Goal: Transaction & Acquisition: Purchase product/service

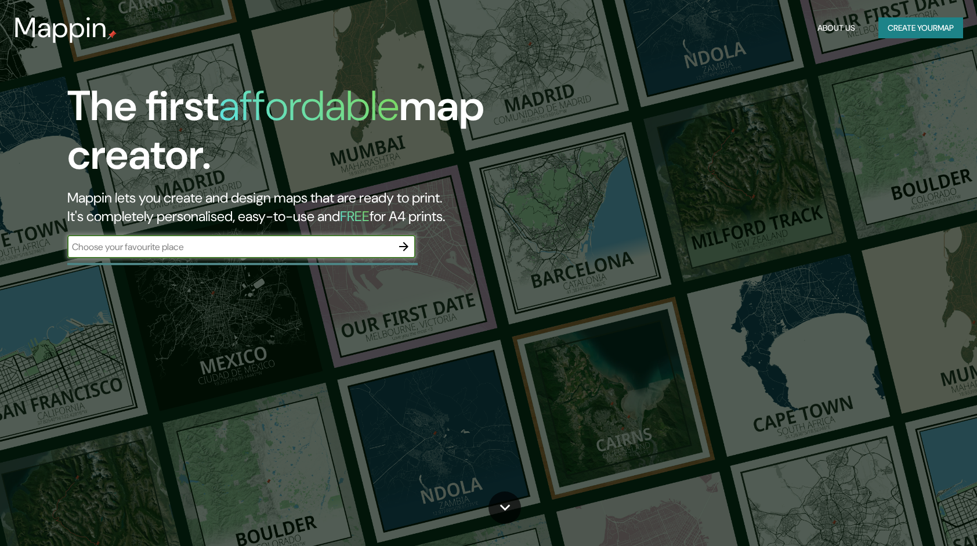
click at [324, 252] on input "text" at bounding box center [229, 246] width 325 height 13
type input "tehuacan puebla [GEOGRAPHIC_DATA]"
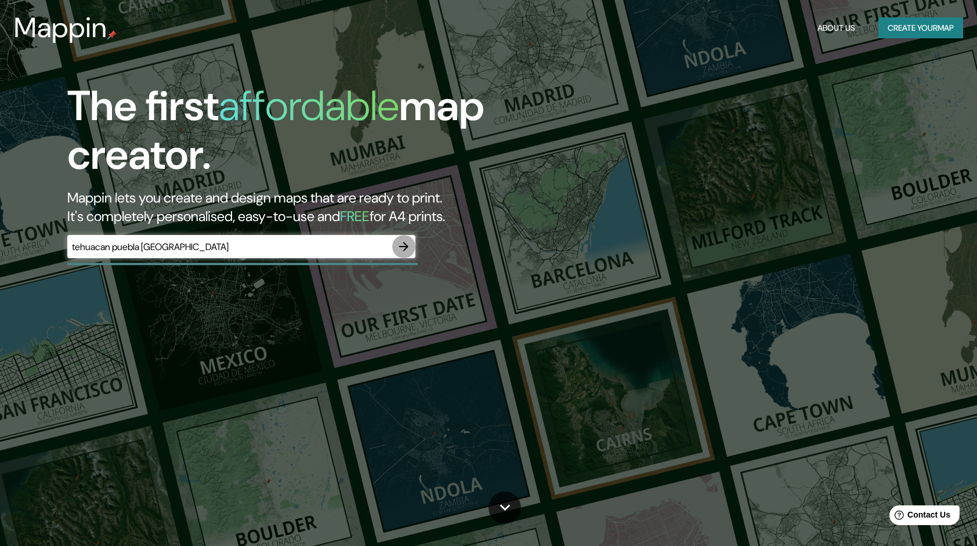
click at [406, 248] on icon "button" at bounding box center [403, 246] width 9 height 9
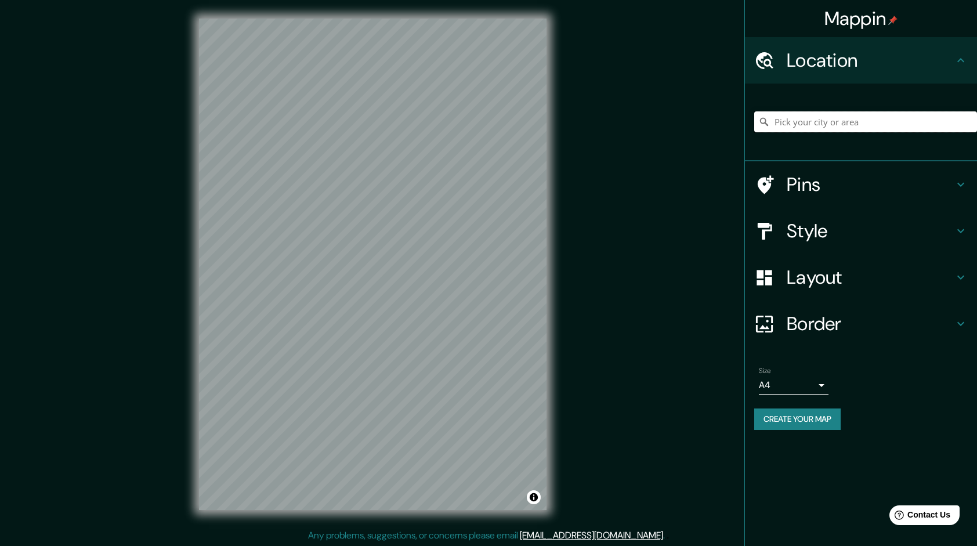
click at [840, 124] on input "Pick your city or area" at bounding box center [865, 121] width 223 height 21
click at [809, 421] on button "Create your map" at bounding box center [797, 418] width 86 height 21
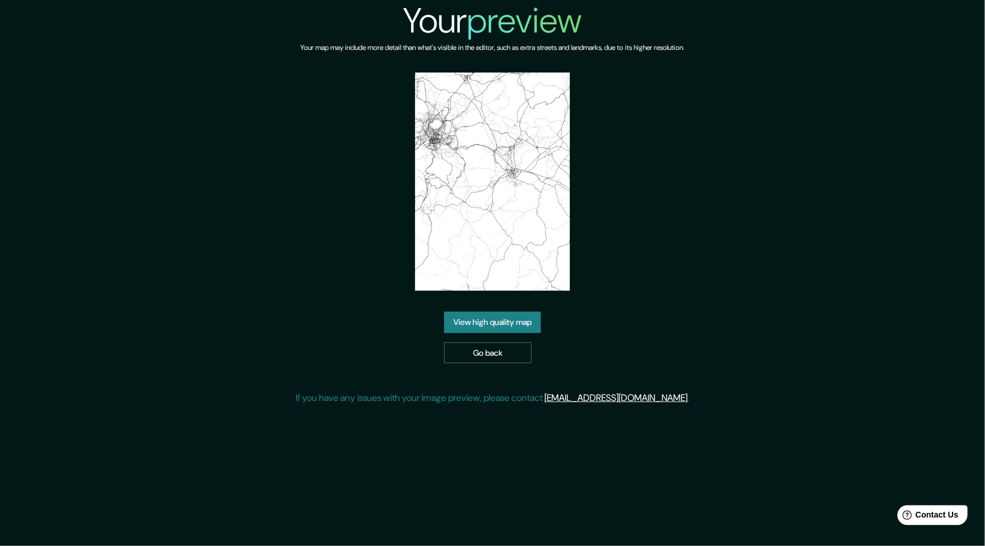
click at [522, 351] on link "Go back" at bounding box center [488, 352] width 88 height 21
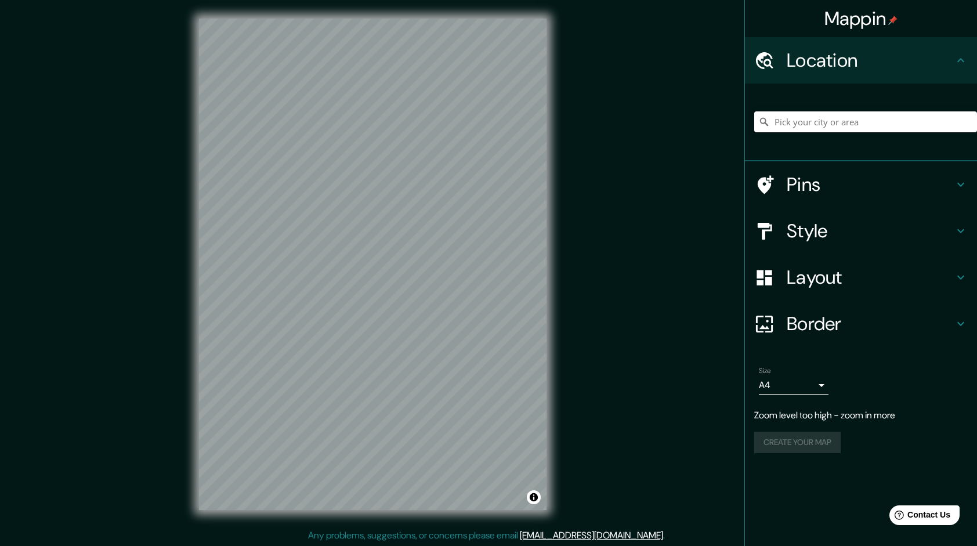
click at [829, 122] on input "Pick your city or area" at bounding box center [865, 121] width 223 height 21
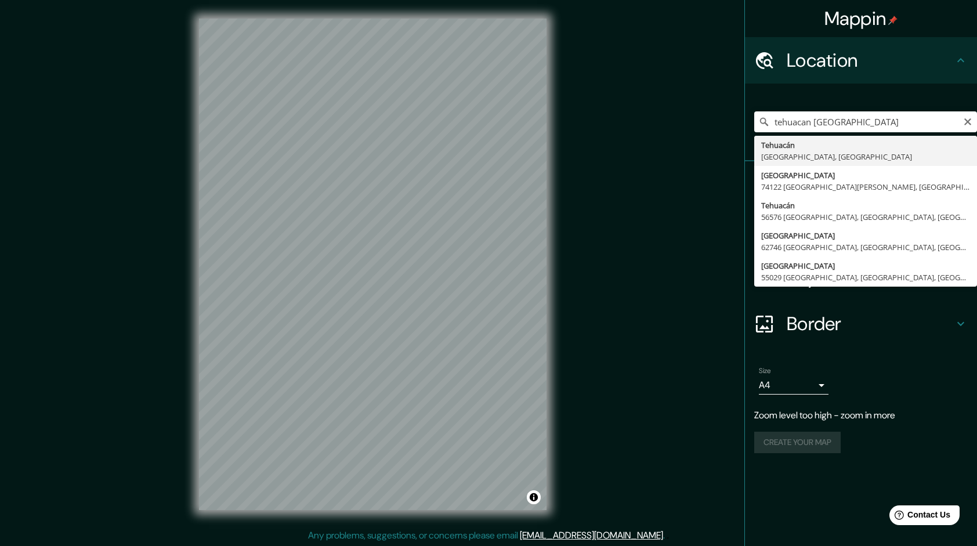
type input "[GEOGRAPHIC_DATA], [GEOGRAPHIC_DATA], [GEOGRAPHIC_DATA]"
